Goal: Task Accomplishment & Management: Use online tool/utility

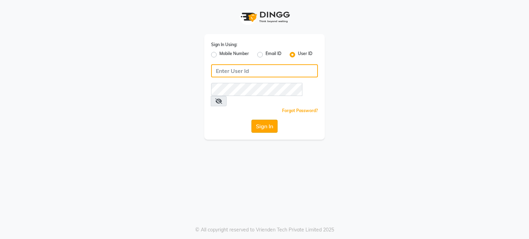
type input "divz"
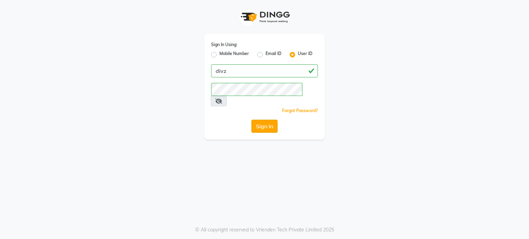
click at [255, 120] on button "Sign In" at bounding box center [264, 126] width 26 height 13
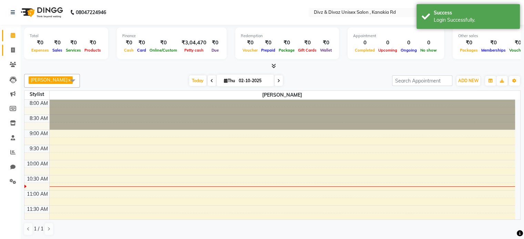
click at [12, 48] on icon at bounding box center [13, 50] width 4 height 5
select select "service"
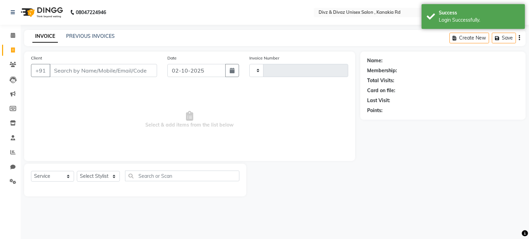
type input "2978"
select select "7588"
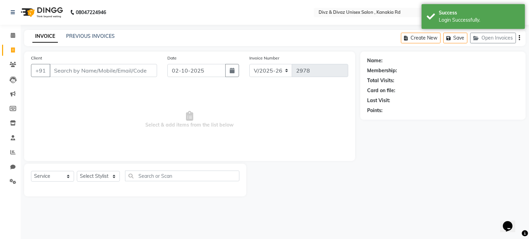
click at [77, 73] on input "Client" at bounding box center [103, 70] width 107 height 13
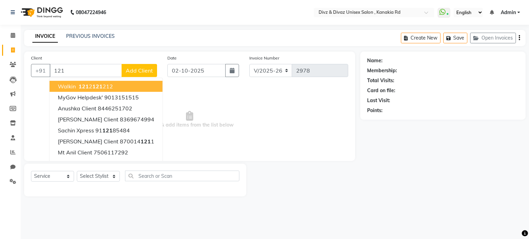
click at [85, 85] on span "121" at bounding box center [84, 86] width 10 height 7
type input "1212121212"
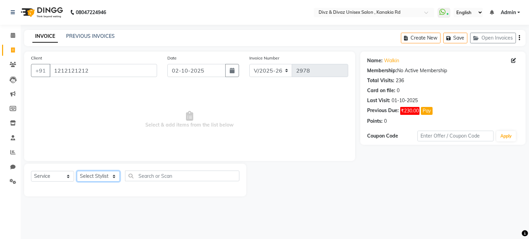
click at [106, 177] on select "Select Stylist [PERSON_NAME] Kailash [PERSON_NAME] Prem [PERSON_NAME]" at bounding box center [98, 176] width 43 height 11
select select "67195"
click at [77, 171] on select "Select Stylist [PERSON_NAME] Kailash [PERSON_NAME] Prem [PERSON_NAME]" at bounding box center [98, 176] width 43 height 11
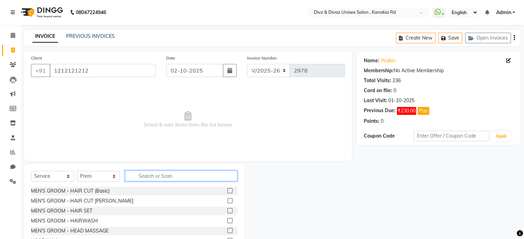
click at [161, 176] on input "text" at bounding box center [181, 176] width 112 height 11
type input "[PERSON_NAME]"
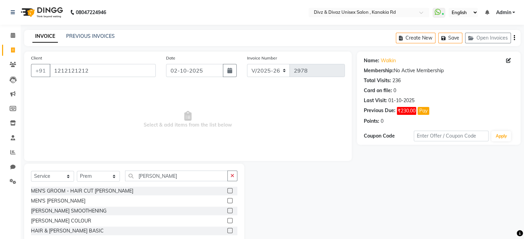
click at [229, 200] on label at bounding box center [229, 200] width 5 height 5
click at [229, 200] on input "checkbox" at bounding box center [229, 201] width 4 height 4
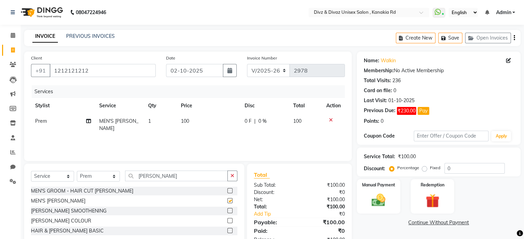
checkbox input "false"
click at [379, 208] on img at bounding box center [378, 200] width 23 height 17
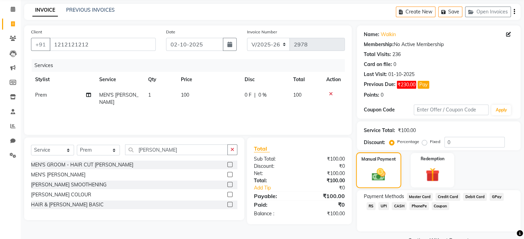
scroll to position [28, 0]
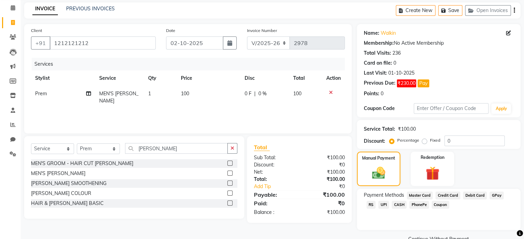
click at [378, 204] on span "UPI" at bounding box center [383, 205] width 11 height 8
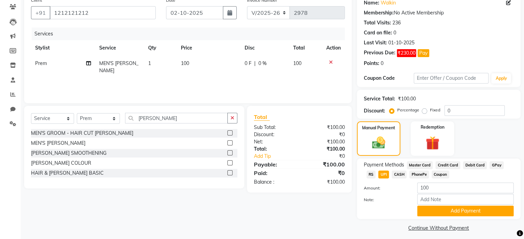
scroll to position [63, 0]
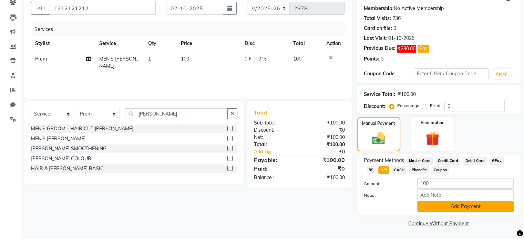
click at [424, 207] on button "Add Payment" at bounding box center [465, 206] width 96 height 11
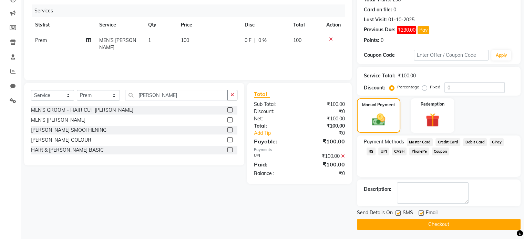
scroll to position [81, 0]
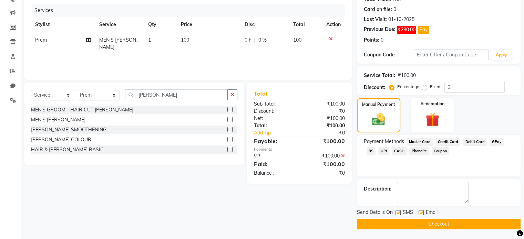
click at [434, 222] on button "Checkout" at bounding box center [439, 224] width 164 height 11
